Goal: Task Accomplishment & Management: Manage account settings

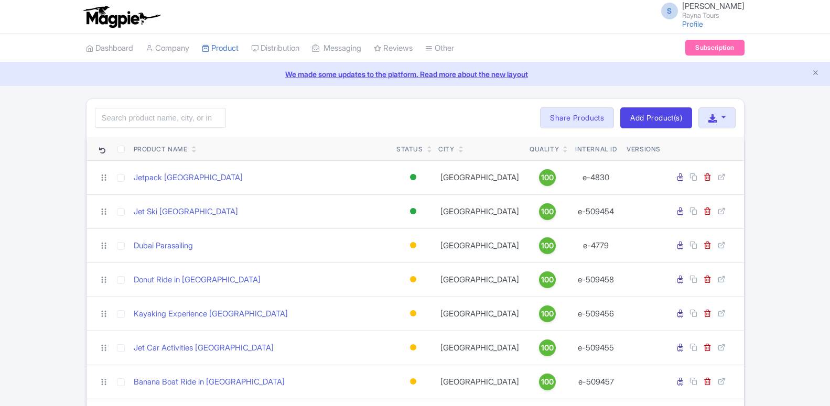
click at [180, 118] on input "search" at bounding box center [160, 118] width 131 height 20
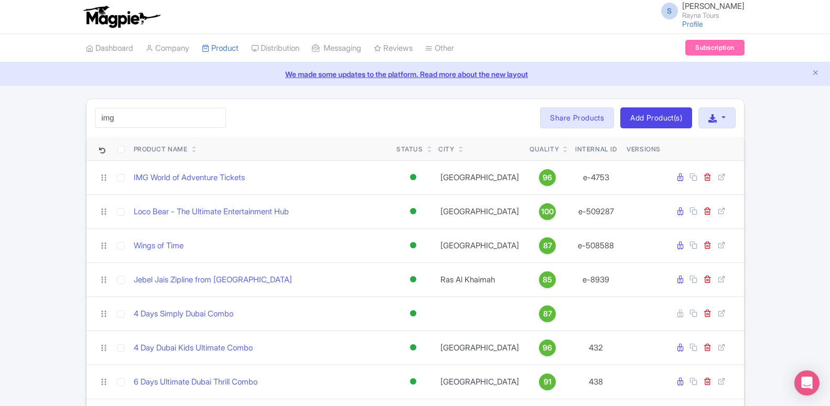
type input "img"
click button "Search" at bounding box center [0, 0] width 0 height 0
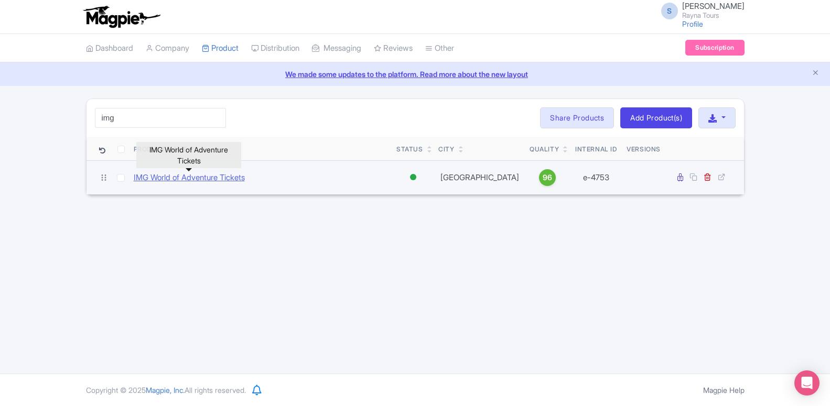
click at [197, 179] on link "IMG World of Adventure Tickets" at bounding box center [189, 178] width 111 height 12
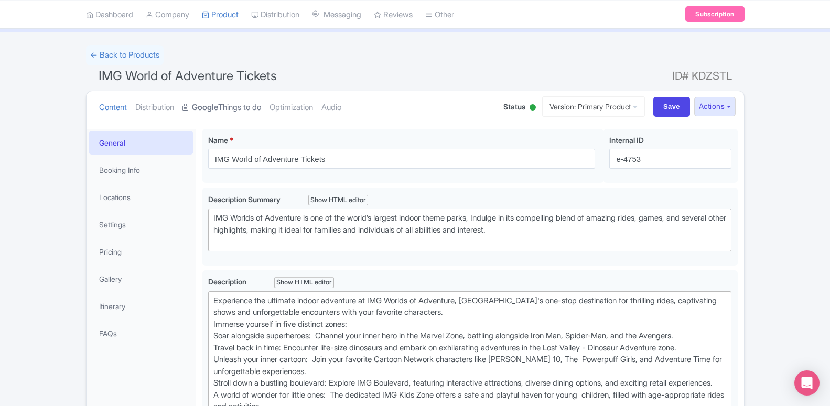
click at [219, 104] on link "Google Things to do" at bounding box center [221, 107] width 79 height 33
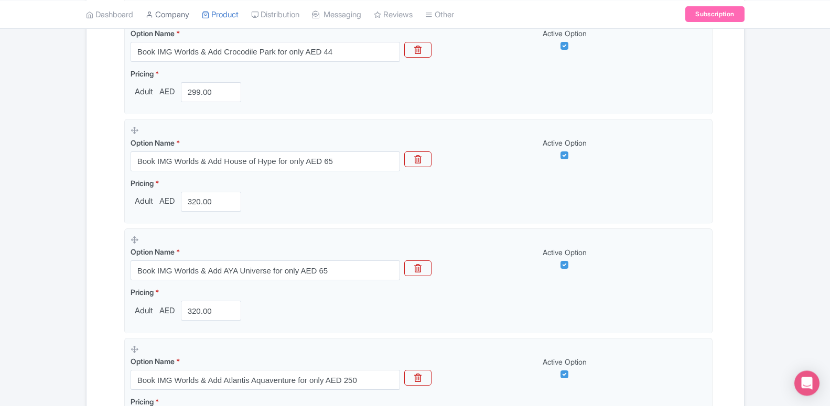
scroll to position [802, 0]
